Goal: Find specific page/section: Find specific page/section

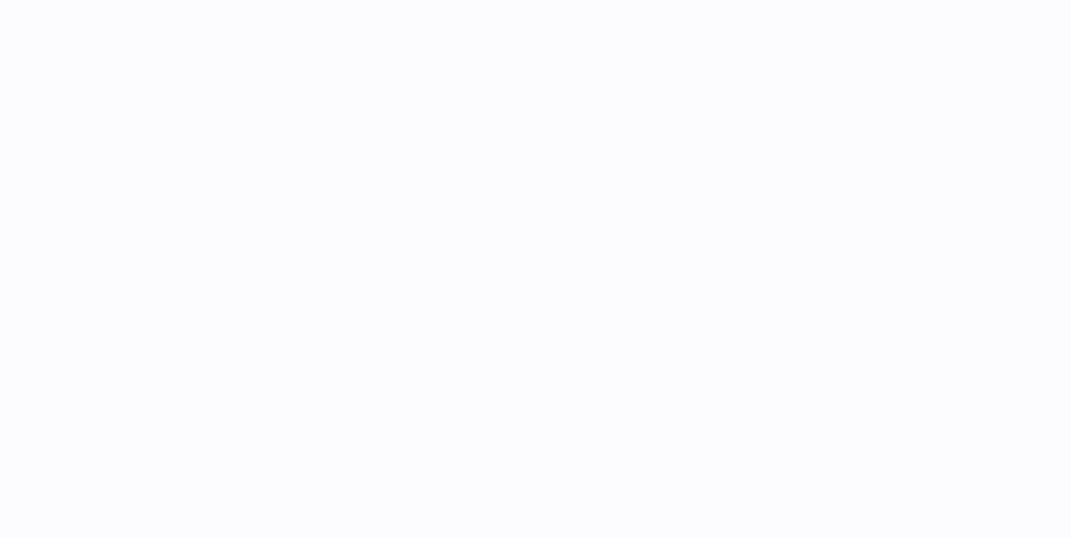
select select "***"
select select "****"
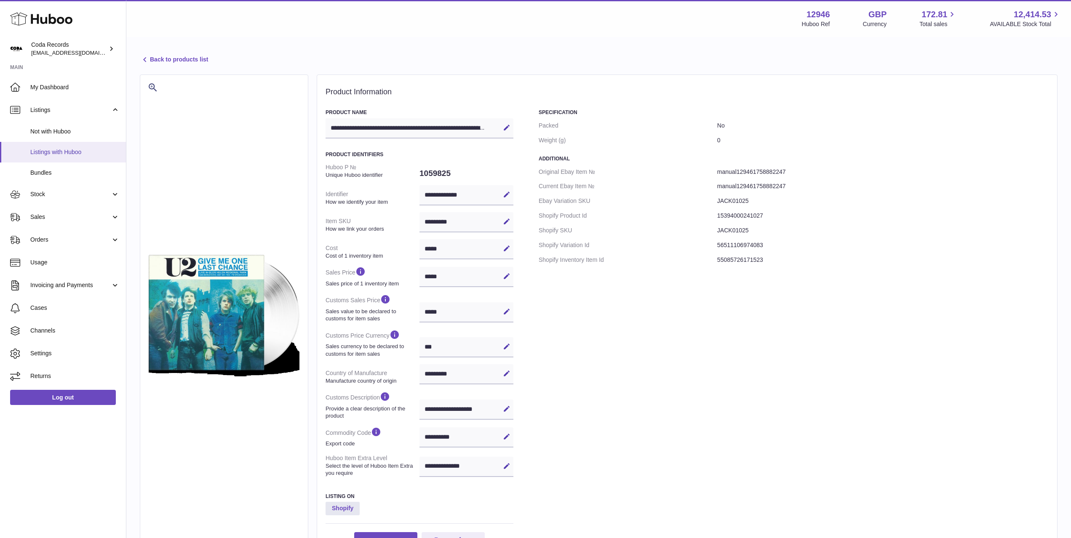
click at [69, 152] on span "Listings with Huboo" at bounding box center [74, 152] width 89 height 8
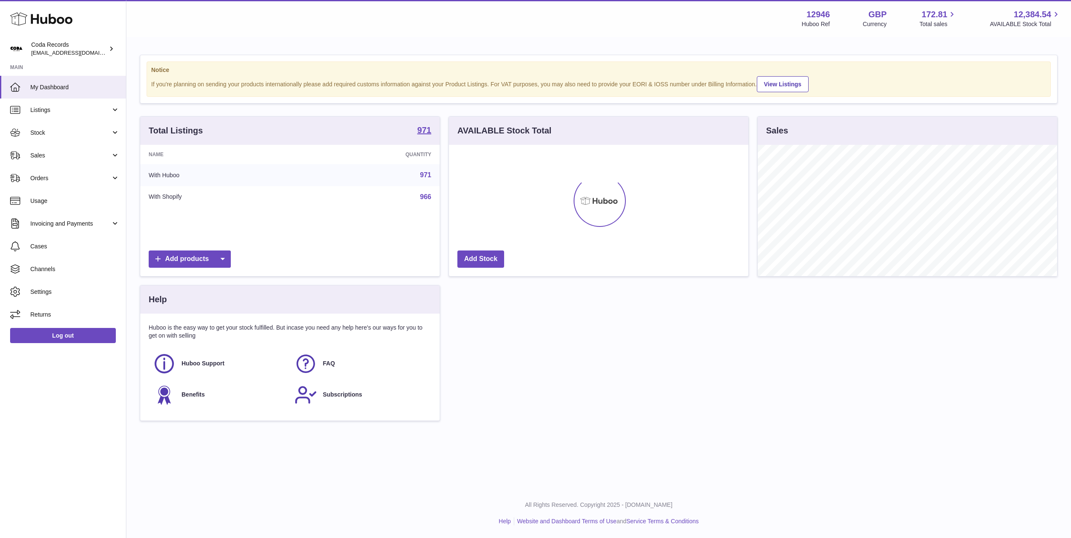
scroll to position [131, 299]
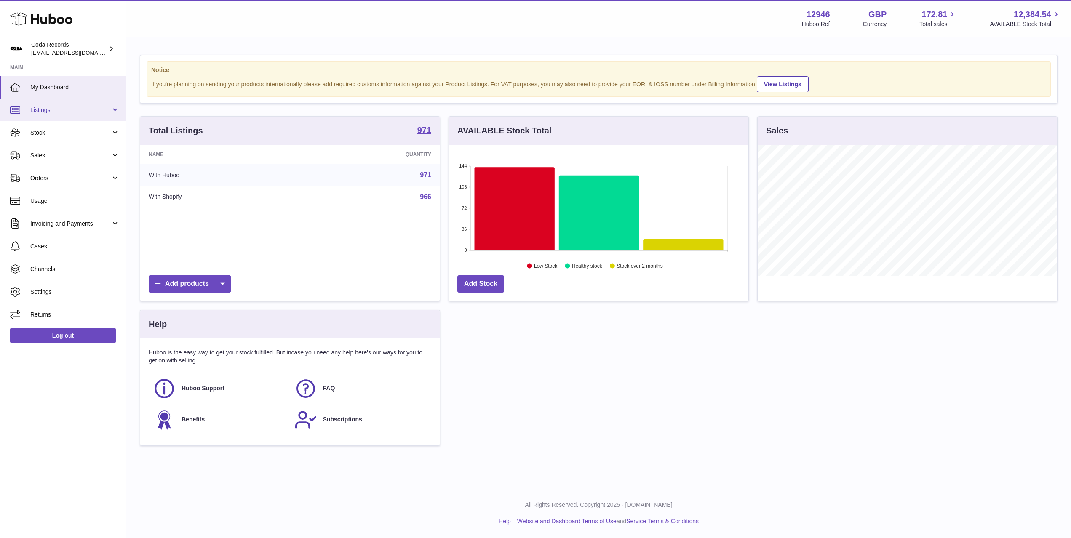
click at [77, 107] on span "Listings" at bounding box center [70, 110] width 80 height 8
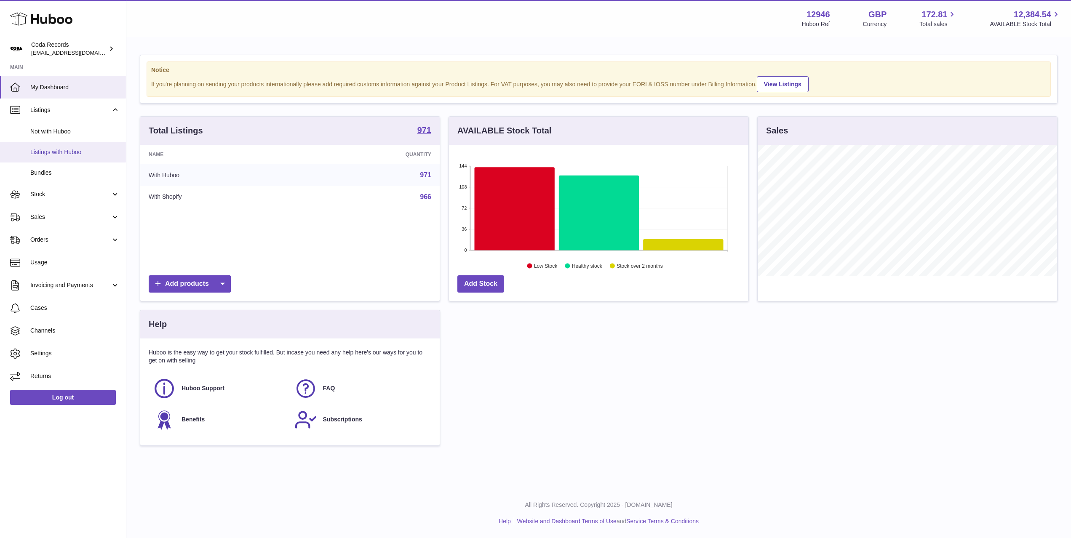
click at [83, 146] on link "Listings with Huboo" at bounding box center [63, 152] width 126 height 21
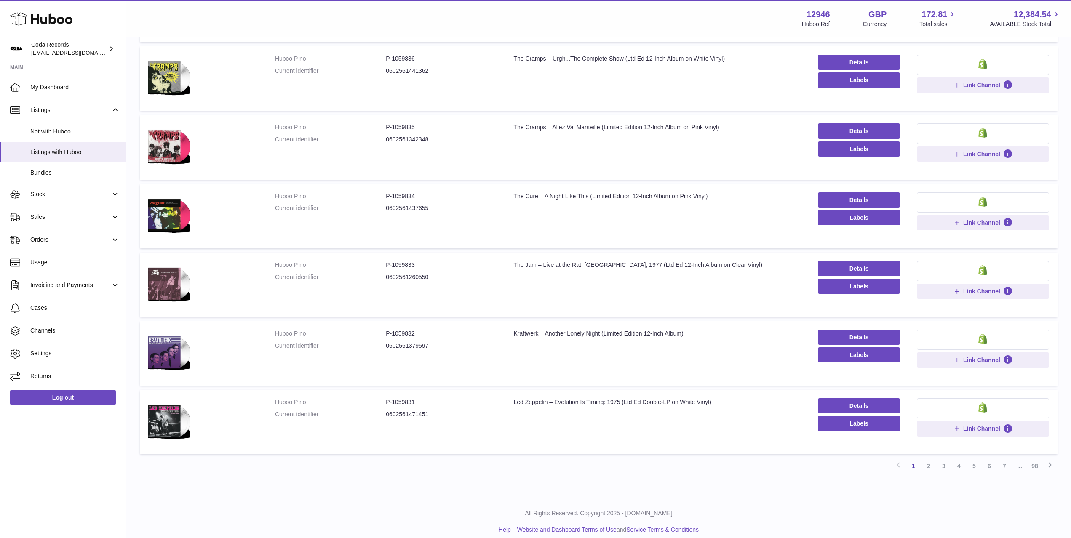
scroll to position [379, 0]
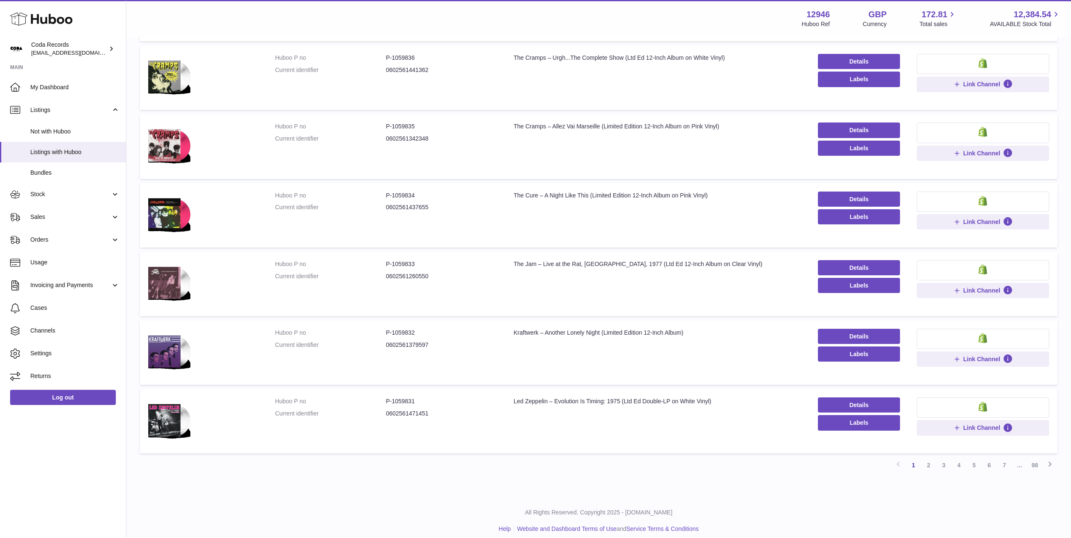
click at [929, 468] on link "2" at bounding box center [928, 465] width 15 height 15
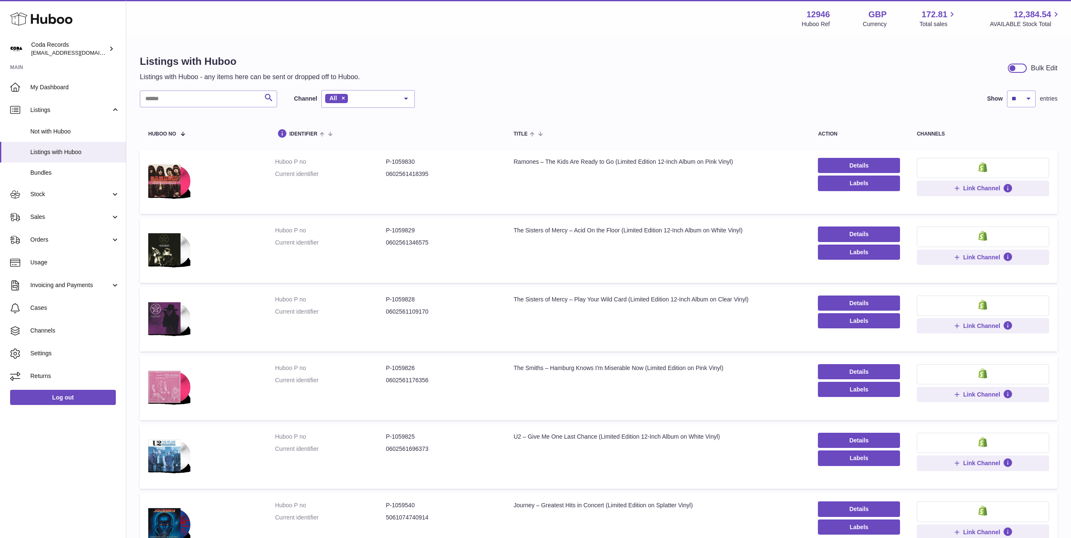
click at [294, 26] on div "Menu Huboo 12946 Huboo Ref GBP Currency 172.81 Total sales 12,384.54 AVAILABLE …" at bounding box center [598, 18] width 924 height 19
drag, startPoint x: 515, startPoint y: 162, endPoint x: 614, endPoint y: 175, distance: 100.7
click at [613, 163] on div "Ramones – The Kids Are Ready to Go (Limited Edition 12-Inch Album on Pink Vinyl)" at bounding box center [658, 162] width 288 height 8
copy div "Ramones – The Kids Are Ready to Go"
